Goal: Information Seeking & Learning: Find specific fact

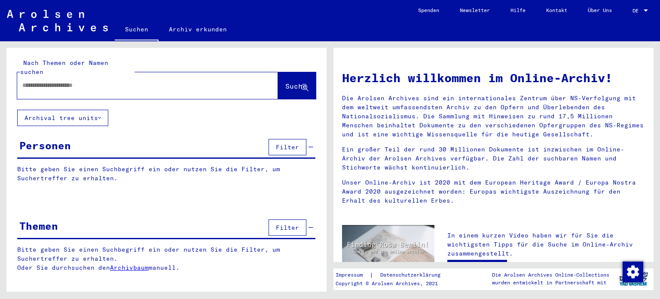
type input "**********"
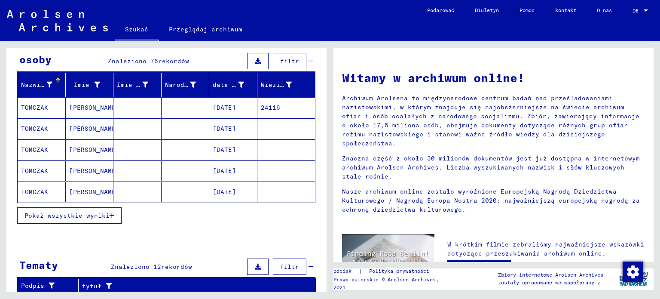
scroll to position [95, 0]
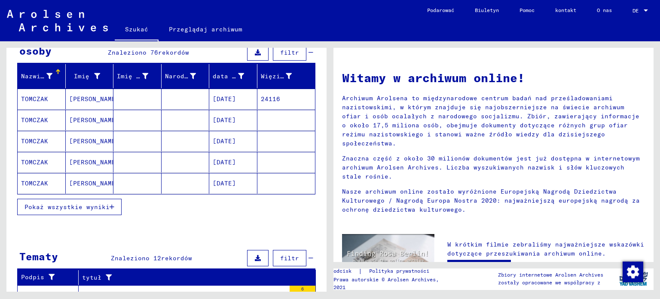
click at [110, 206] on icon "button" at bounding box center [112, 207] width 5 height 6
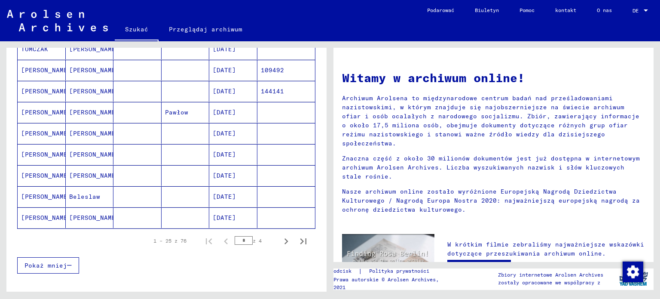
scroll to position [481, 0]
click at [280, 239] on icon "Następna strona" at bounding box center [286, 241] width 12 height 12
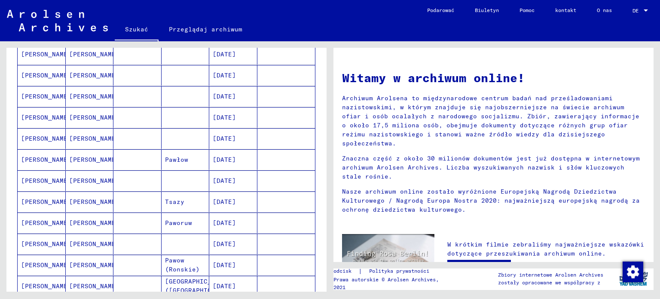
scroll to position [138, 0]
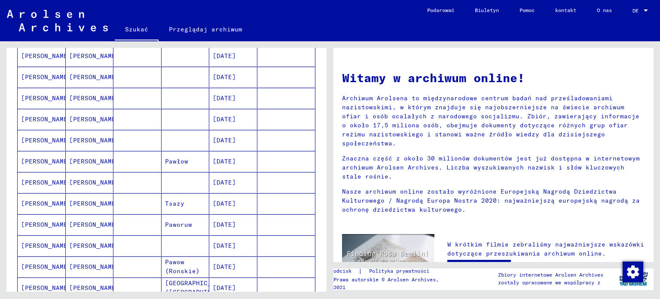
click at [37, 140] on font "[PERSON_NAME]" at bounding box center [46, 140] width 50 height 8
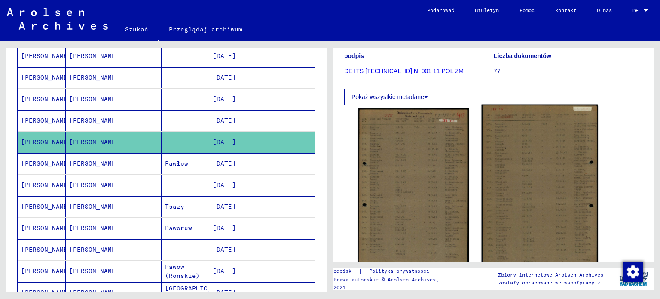
scroll to position [129, 0]
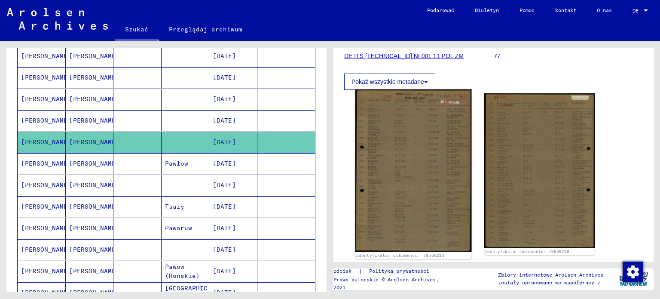
click at [420, 151] on img at bounding box center [414, 170] width 116 height 162
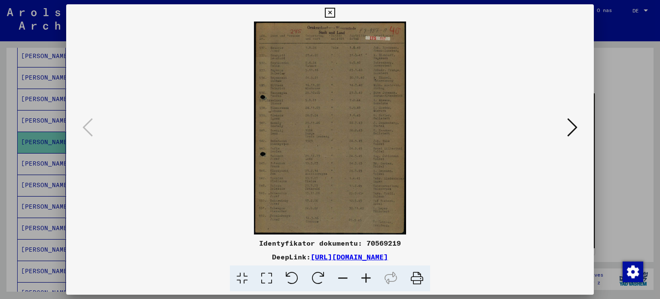
click at [578, 126] on icon at bounding box center [572, 127] width 10 height 21
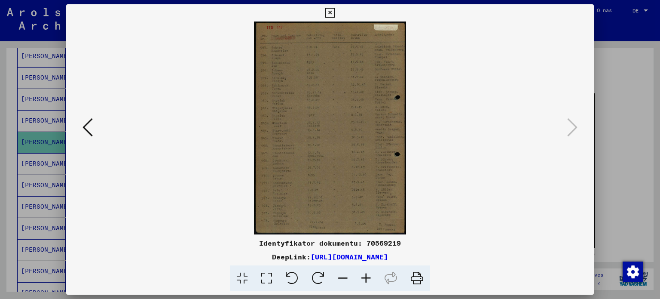
click at [14, 135] on div at bounding box center [330, 149] width 660 height 299
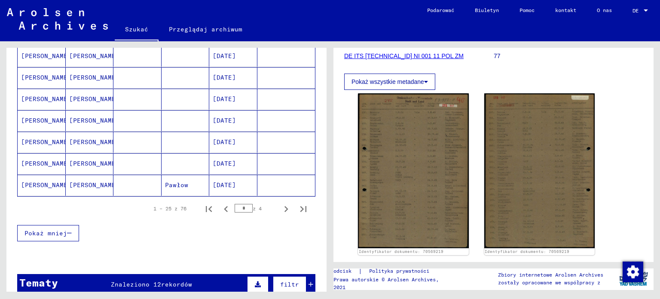
scroll to position [610, 0]
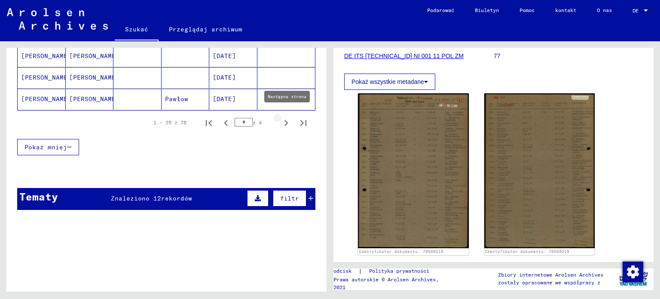
click at [285, 120] on icon "Następna strona" at bounding box center [287, 123] width 4 height 6
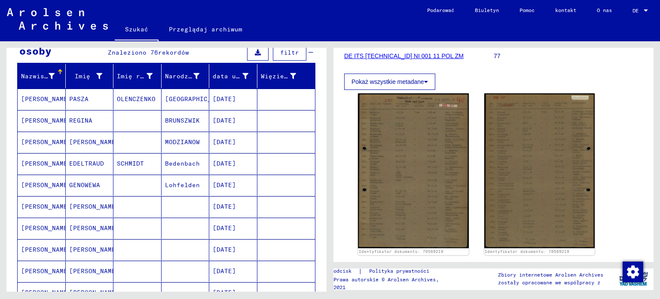
scroll to position [52, 0]
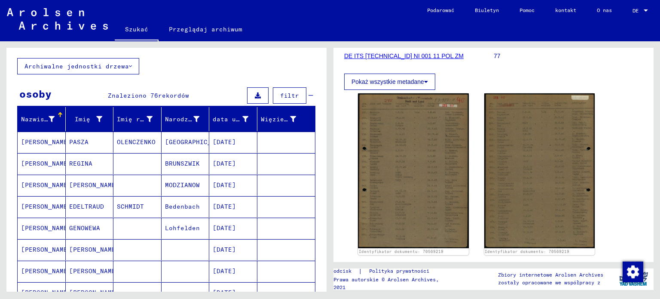
click at [2, 179] on div "**********" at bounding box center [165, 166] width 330 height 250
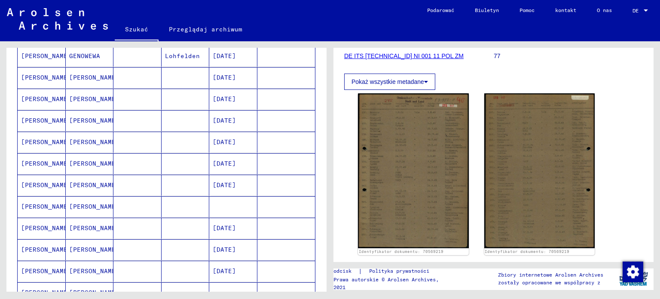
scroll to position [267, 0]
click at [39, 162] on font "[PERSON_NAME]" at bounding box center [46, 163] width 50 height 8
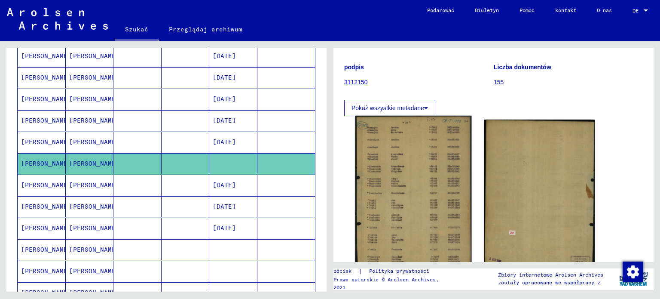
scroll to position [86, 0]
click at [422, 185] on img at bounding box center [414, 192] width 116 height 156
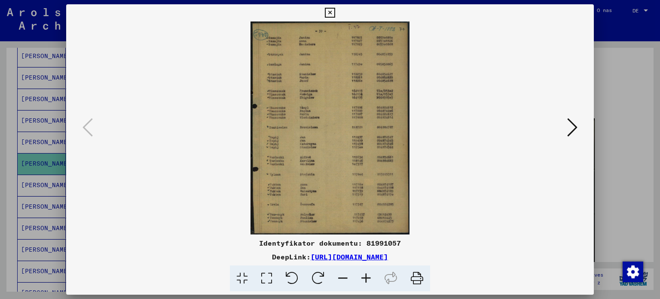
click at [4, 134] on div at bounding box center [330, 149] width 660 height 299
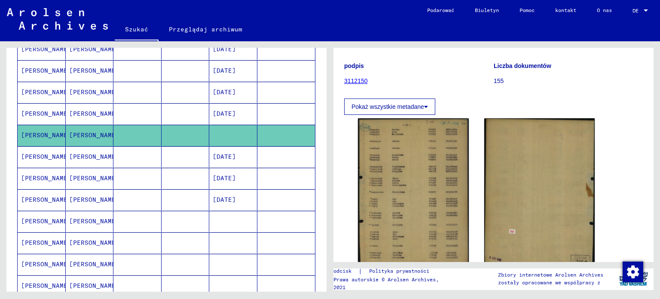
scroll to position [310, 0]
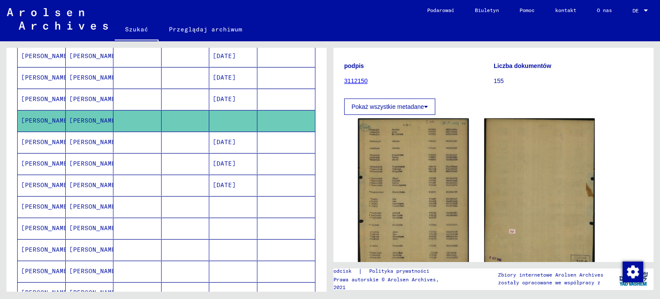
click at [43, 202] on font "[PERSON_NAME]" at bounding box center [46, 206] width 50 height 8
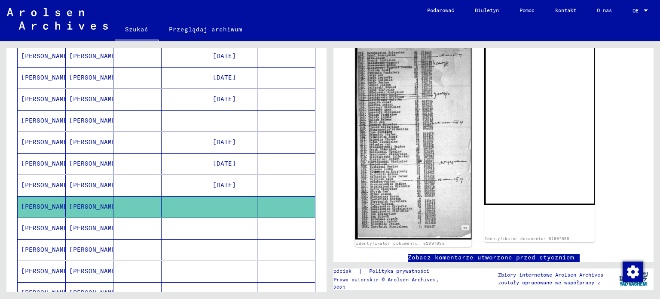
scroll to position [602, 0]
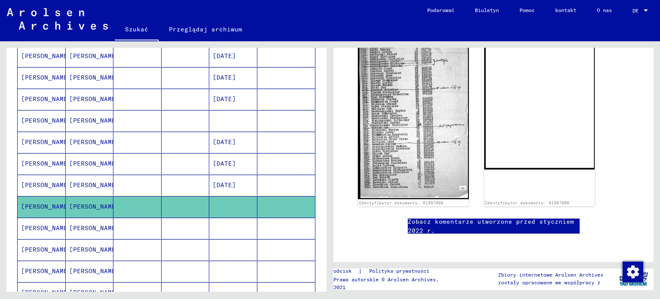
drag, startPoint x: 5, startPoint y: 118, endPoint x: 24, endPoint y: 118, distance: 18.5
click at [6, 118] on div "**********" at bounding box center [165, 166] width 330 height 250
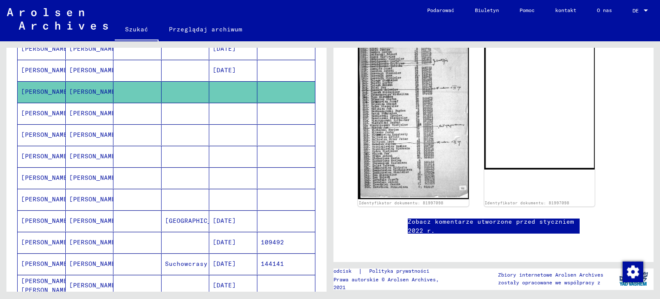
scroll to position [438, 0]
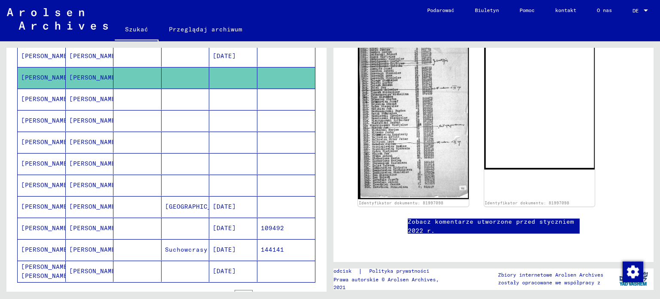
click at [43, 95] on font "[PERSON_NAME]" at bounding box center [46, 99] width 50 height 8
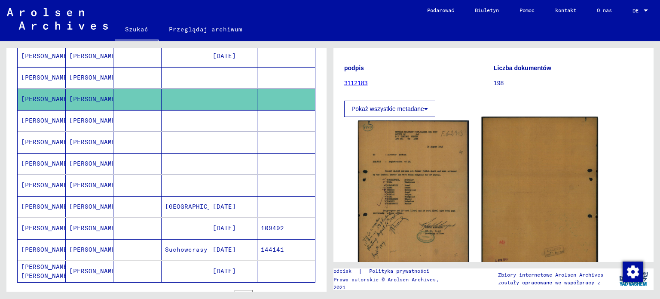
scroll to position [86, 0]
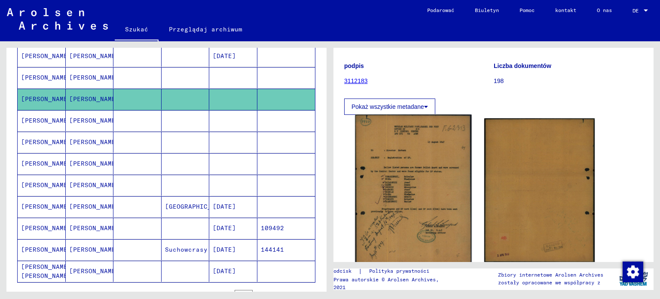
click at [445, 189] on img at bounding box center [414, 189] width 116 height 151
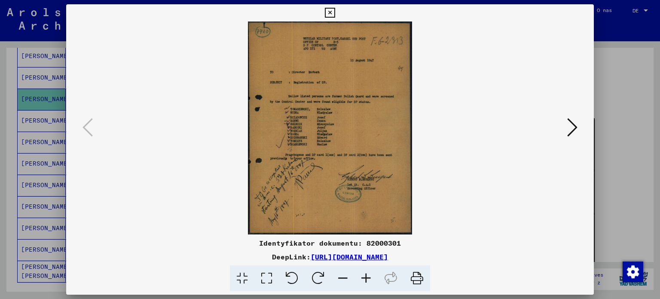
click at [6, 144] on div at bounding box center [330, 149] width 660 height 299
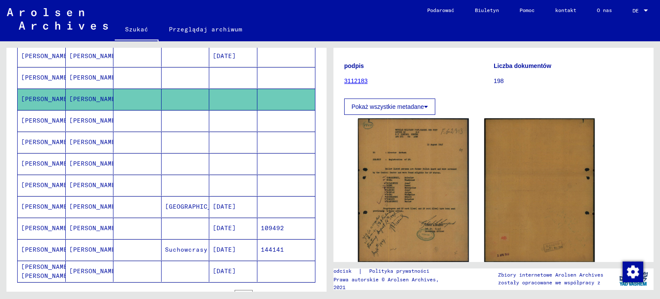
click at [33, 118] on font "[PERSON_NAME]" at bounding box center [46, 120] width 50 height 8
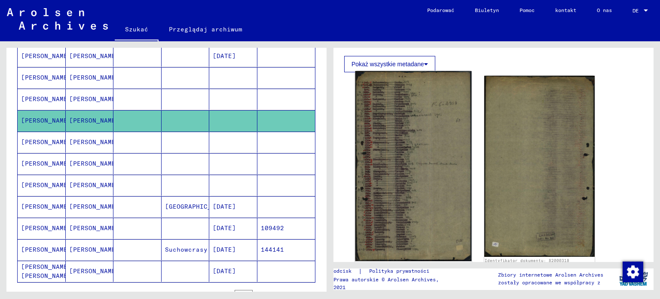
scroll to position [129, 0]
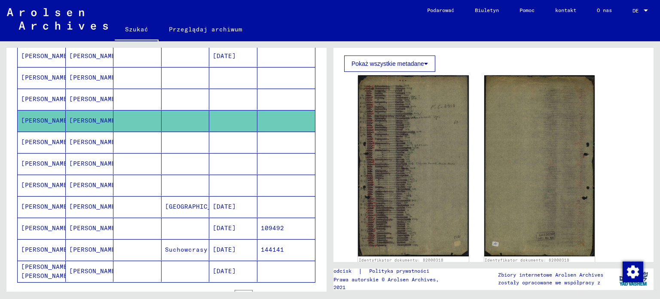
click at [37, 138] on font "[PERSON_NAME]" at bounding box center [46, 142] width 50 height 8
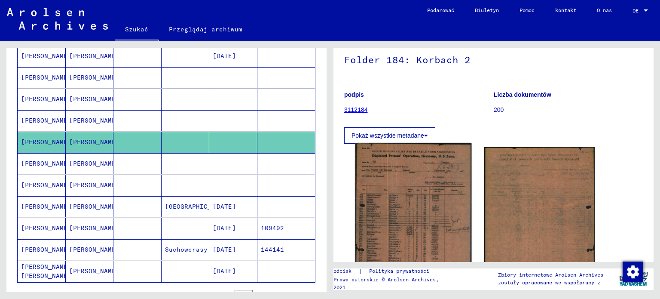
scroll to position [129, 0]
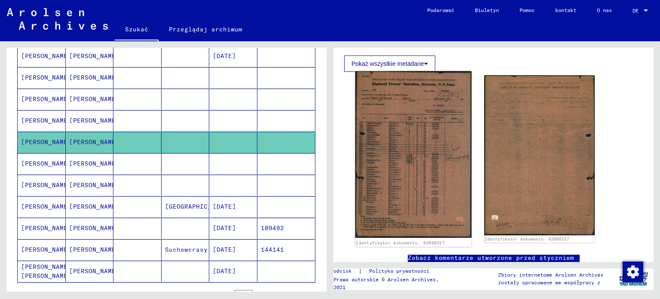
click at [395, 172] on img at bounding box center [414, 154] width 116 height 166
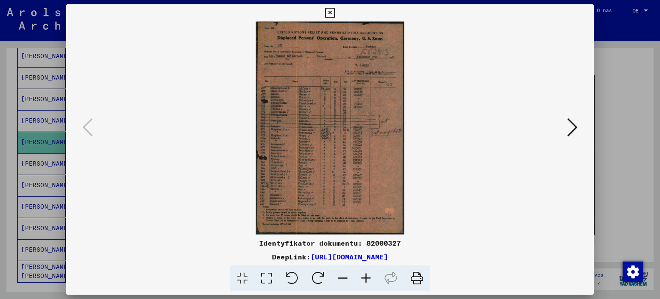
click at [5, 171] on div at bounding box center [330, 149] width 660 height 299
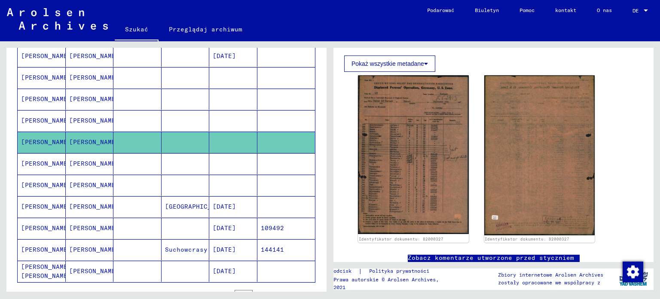
click at [30, 159] on font "[PERSON_NAME]" at bounding box center [46, 163] width 50 height 8
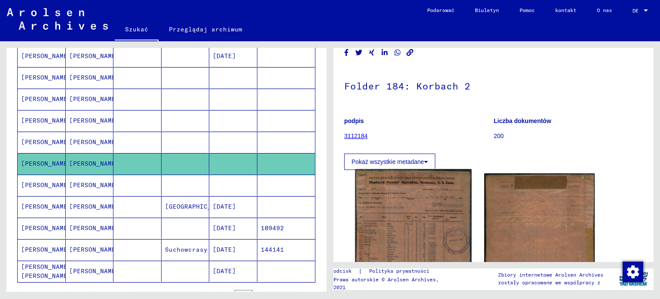
scroll to position [129, 0]
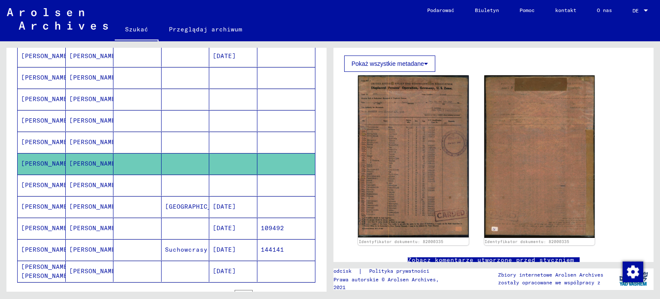
click at [29, 181] on font "[PERSON_NAME]" at bounding box center [46, 185] width 50 height 8
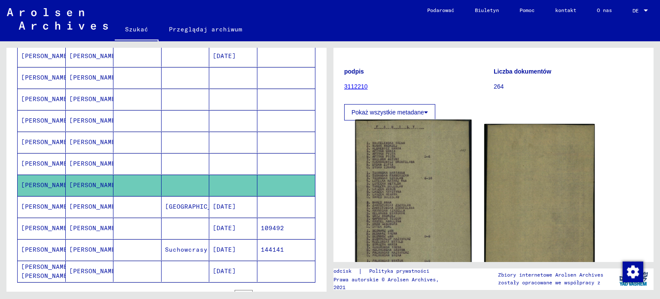
scroll to position [129, 0]
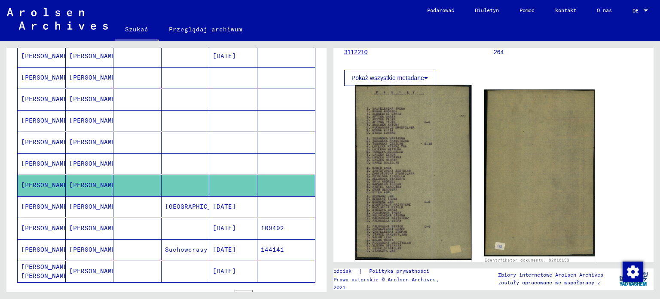
click at [411, 184] on img at bounding box center [414, 172] width 116 height 175
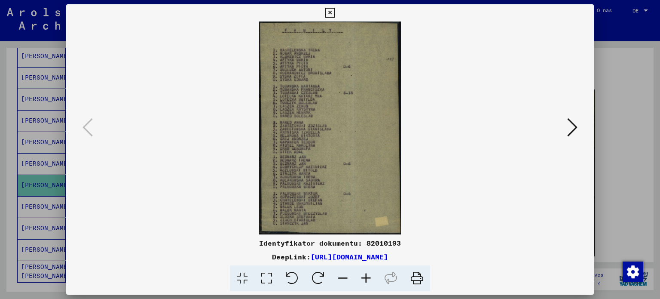
click at [3, 137] on div at bounding box center [330, 149] width 660 height 299
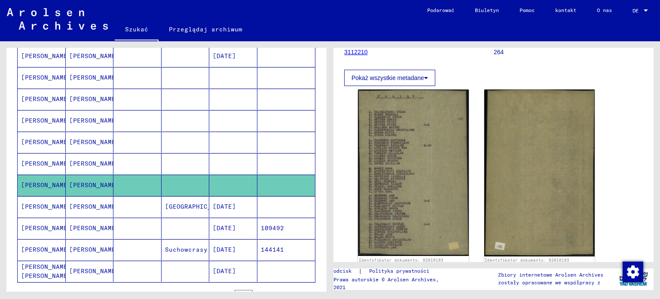
click at [37, 202] on font "[PERSON_NAME]" at bounding box center [46, 206] width 50 height 8
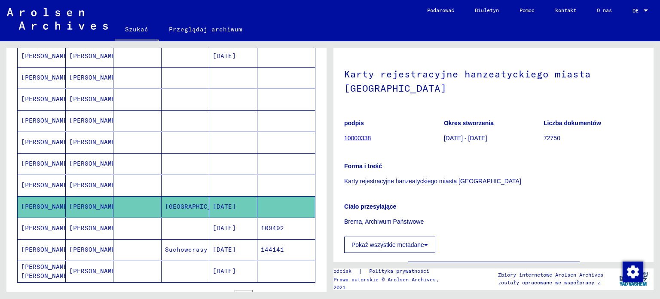
scroll to position [43, 0]
click at [520, 192] on div "Ciało przesyłające Brema, Archiwum Państwowe" at bounding box center [493, 209] width 299 height 34
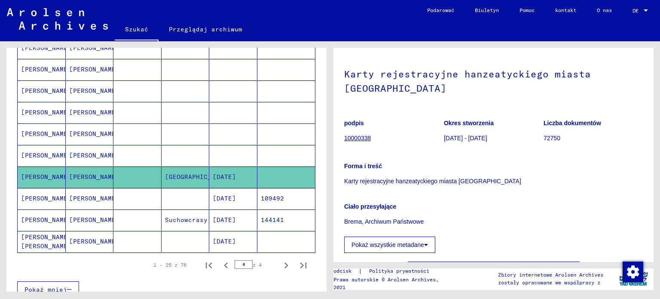
scroll to position [524, 0]
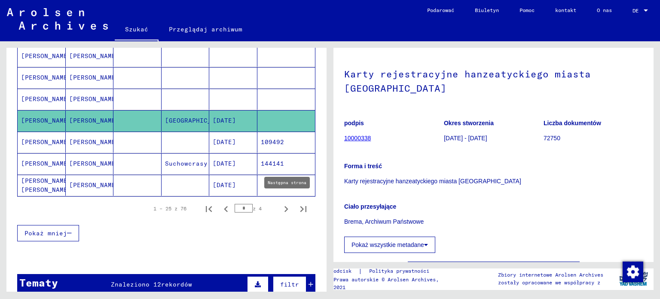
click at [280, 205] on icon "Następna strona" at bounding box center [286, 209] width 12 height 12
type input "*"
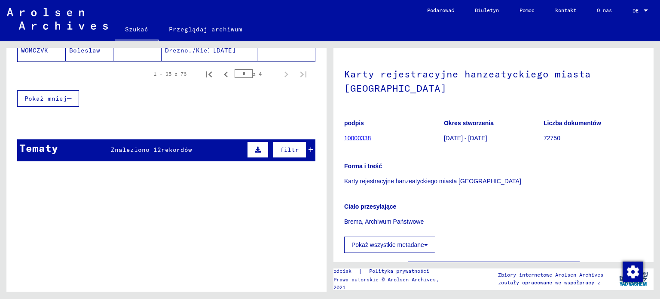
scroll to position [70, 0]
